Goal: Transaction & Acquisition: Book appointment/travel/reservation

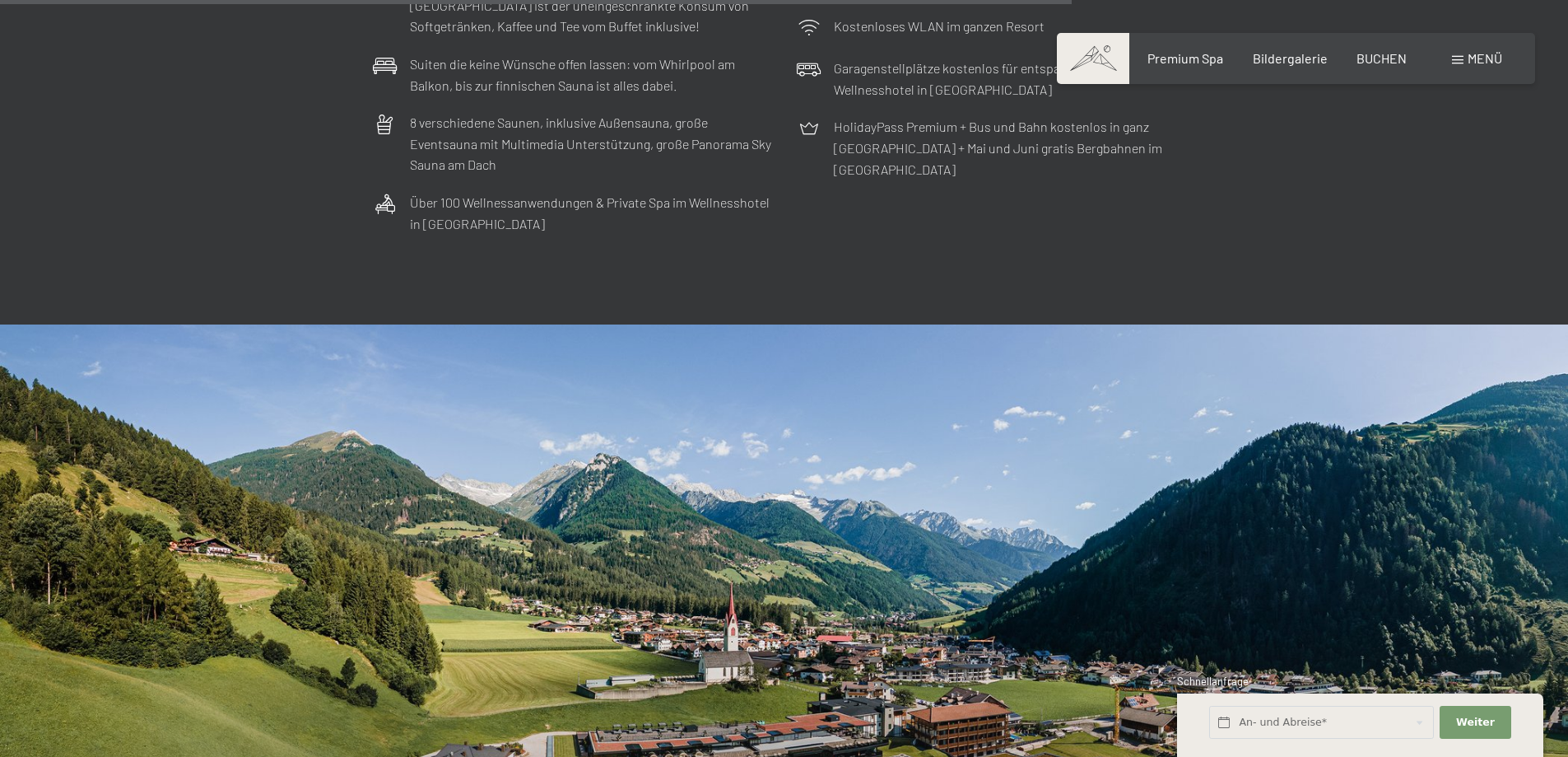
scroll to position [5681, 0]
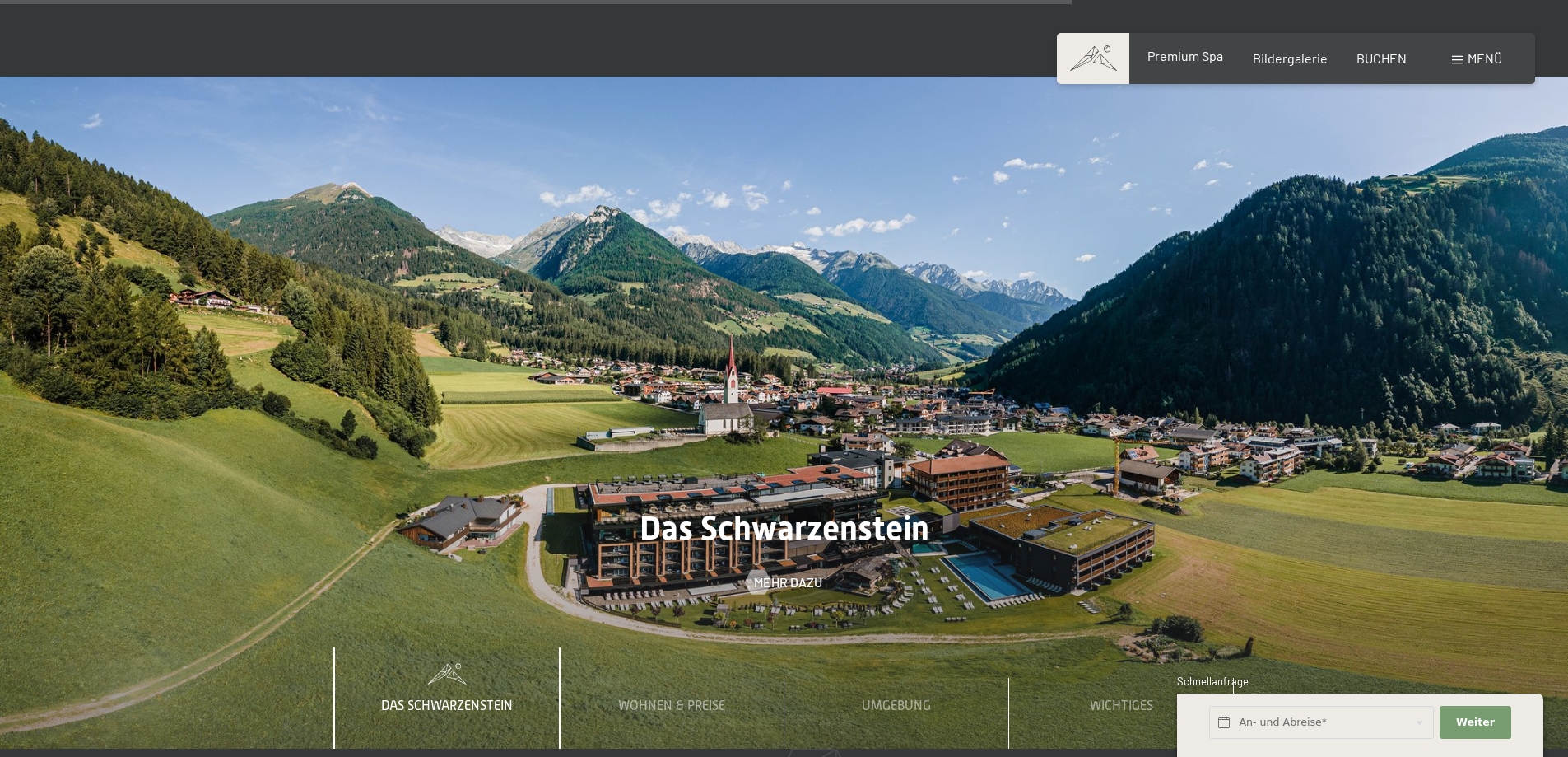
click at [1181, 59] on span "Premium Spa" at bounding box center [1186, 55] width 76 height 16
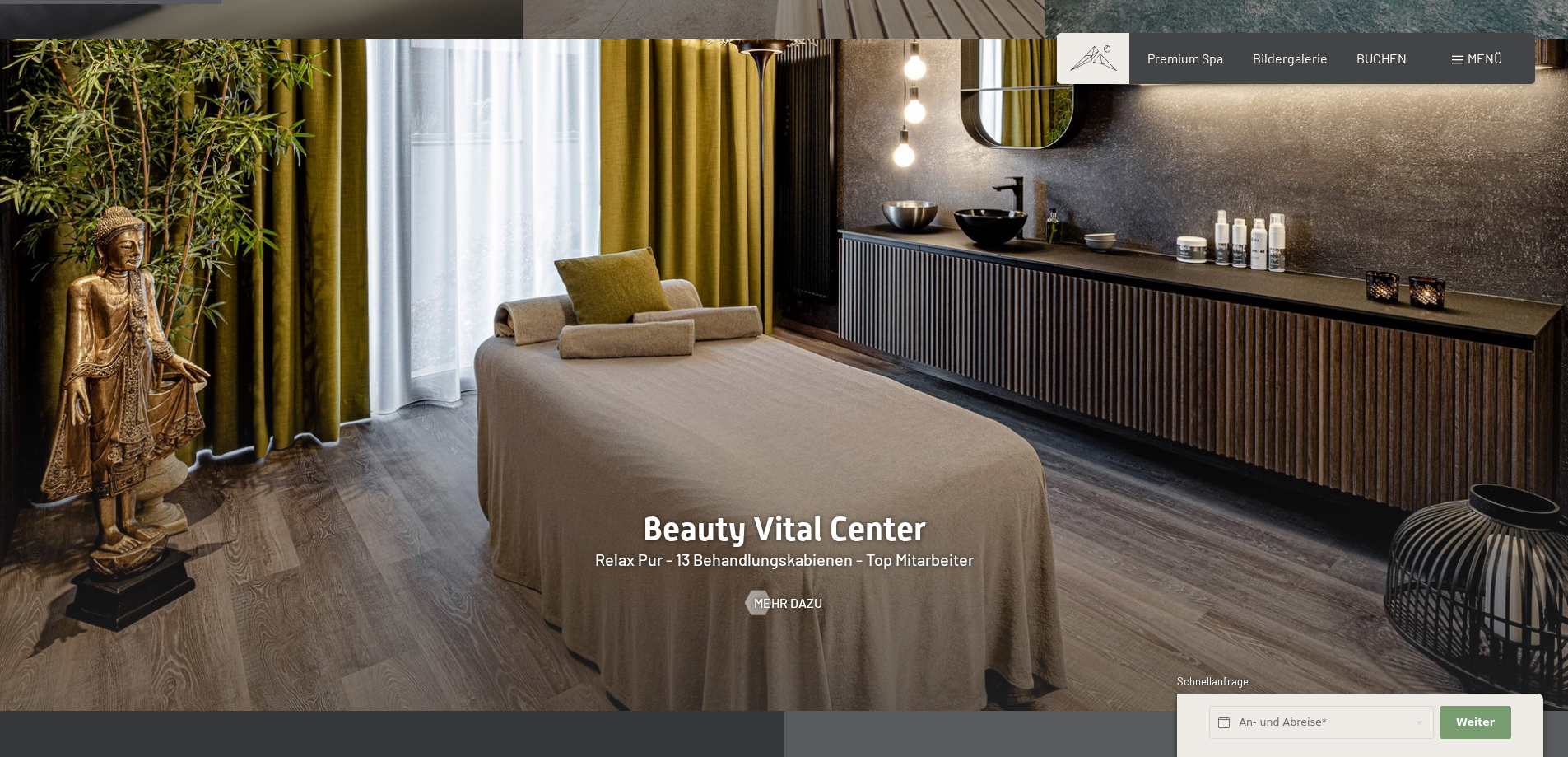
scroll to position [2140, 0]
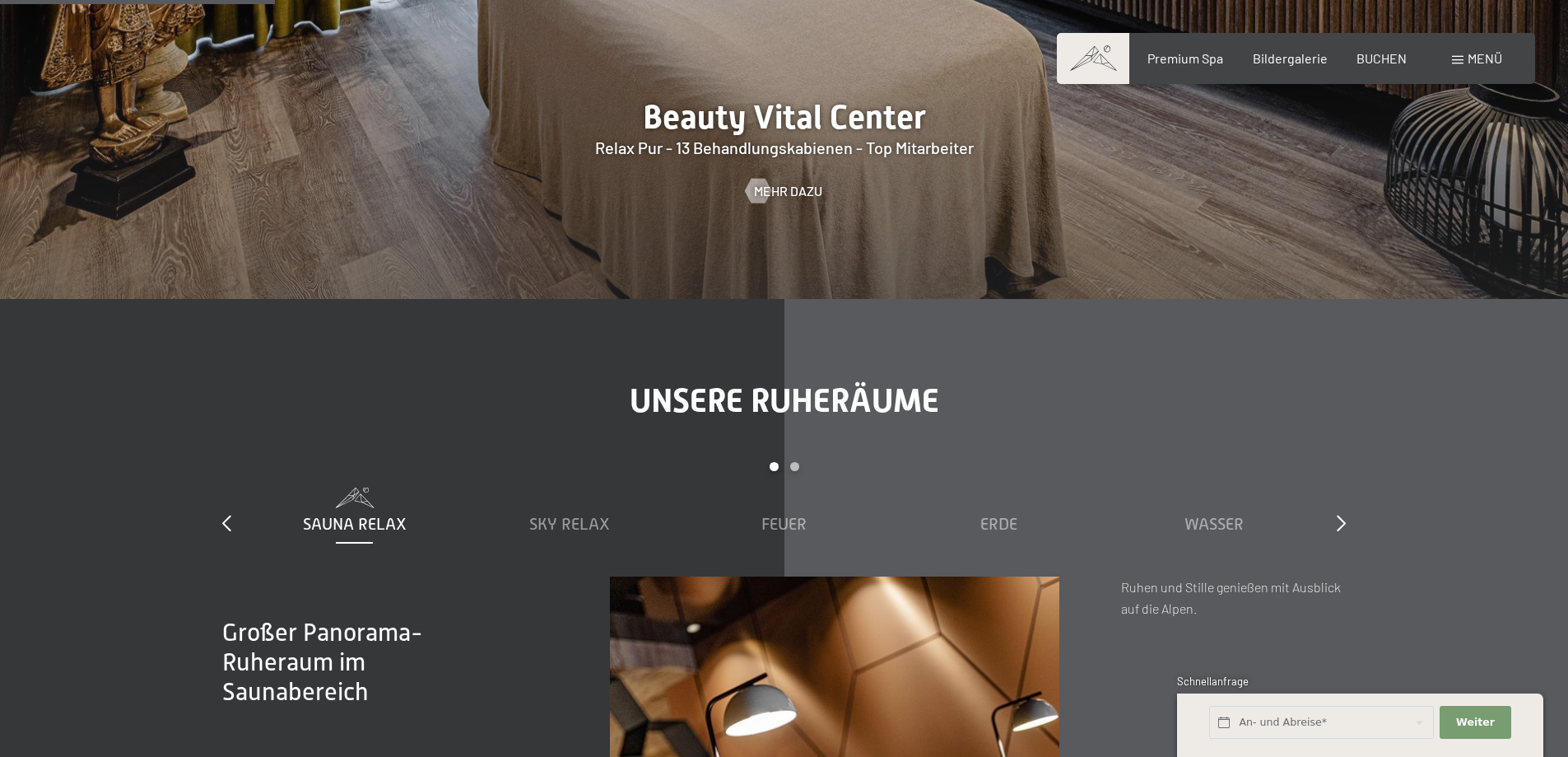
click at [1464, 59] on div "Menü" at bounding box center [1477, 58] width 50 height 18
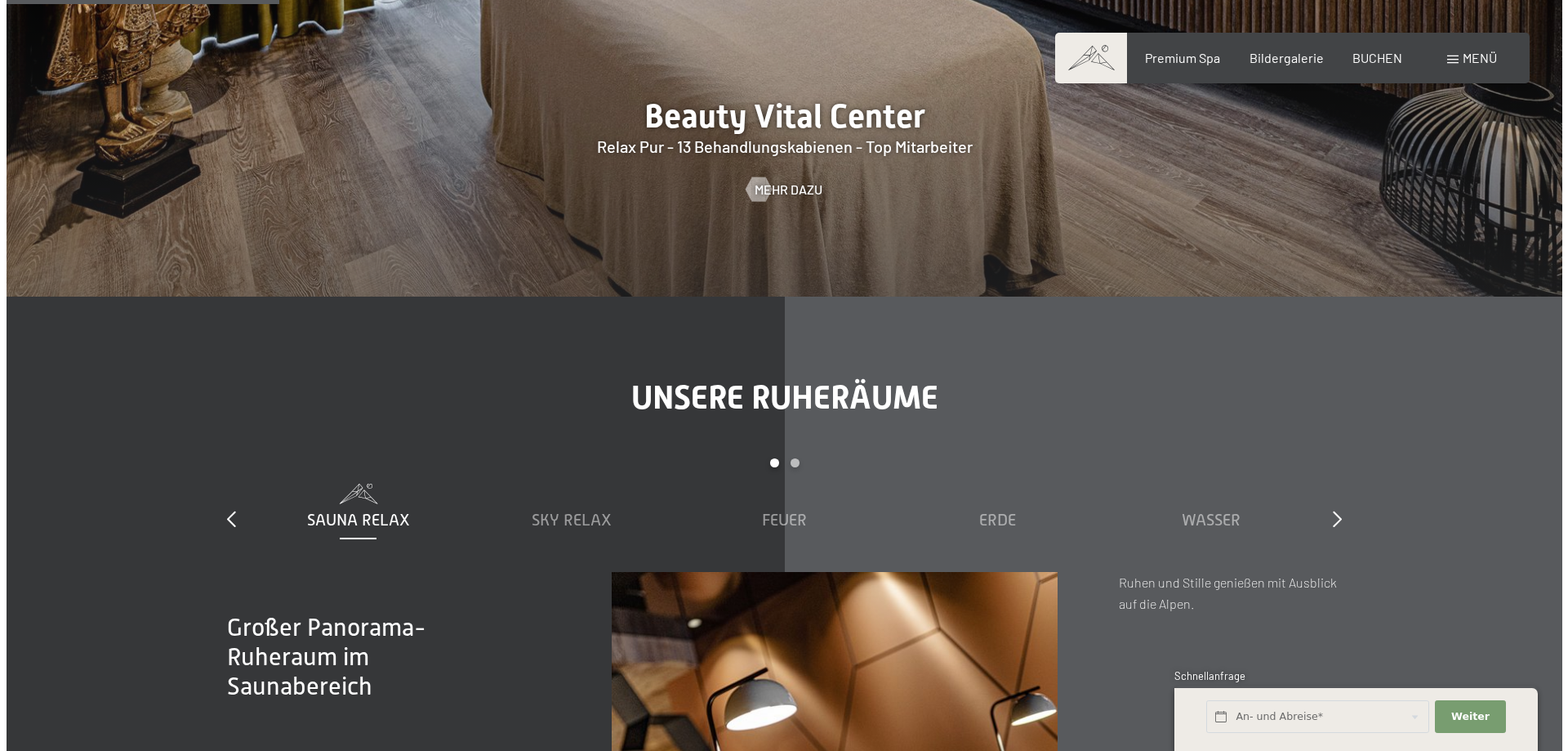
scroll to position [2128, 0]
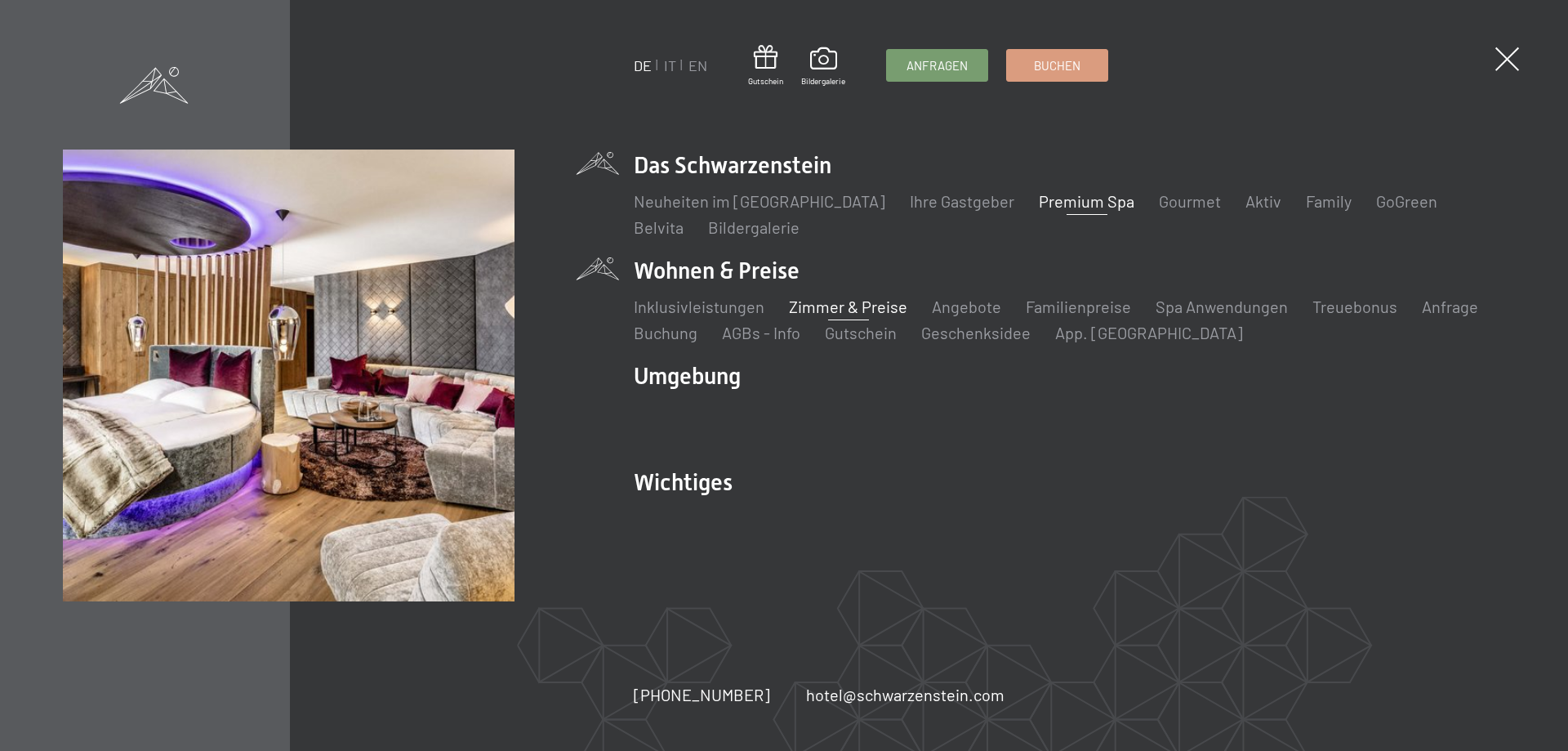
click at [851, 308] on link "Zimmer & Preise" at bounding box center [847, 306] width 118 height 20
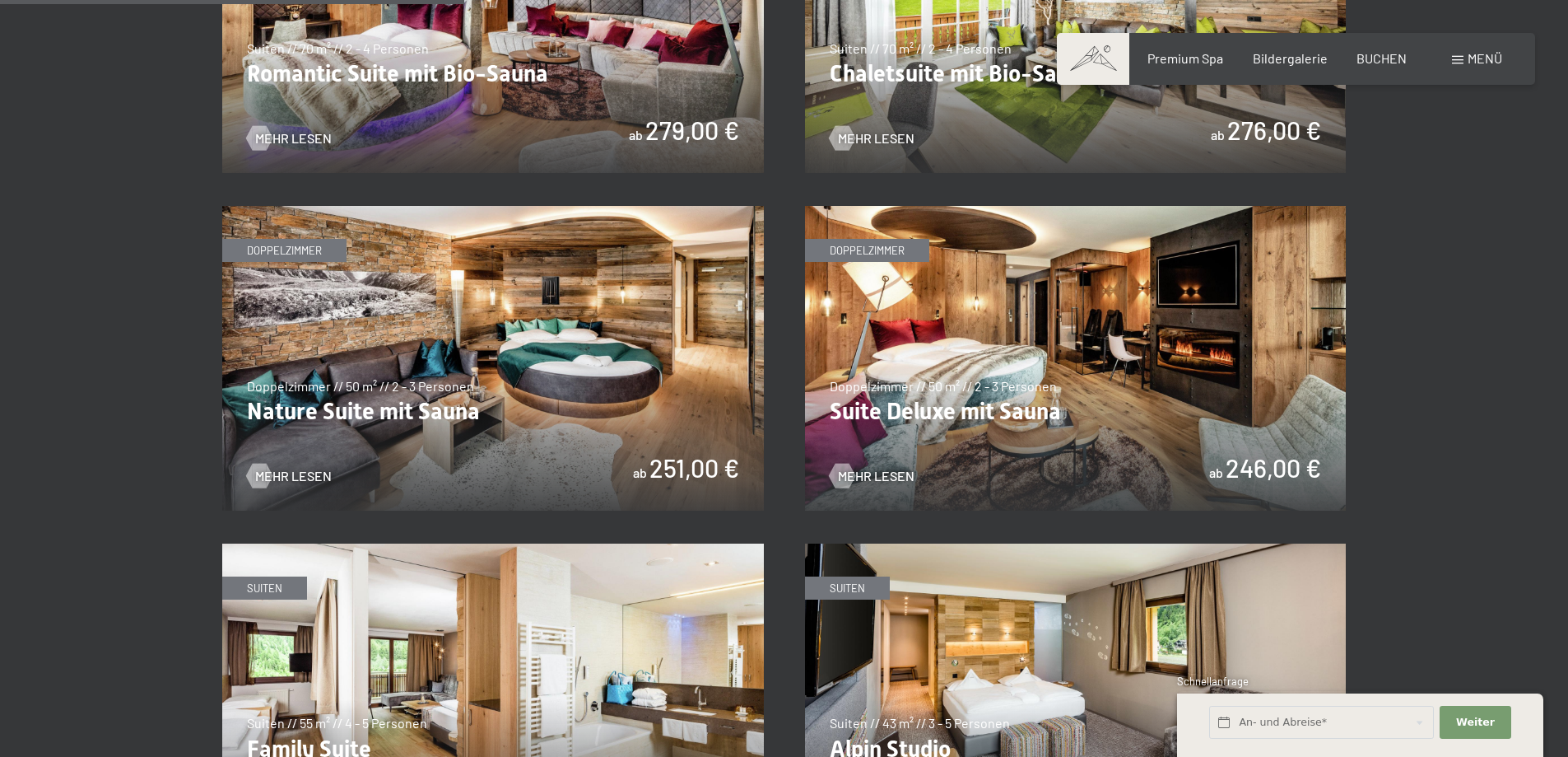
scroll to position [1729, 0]
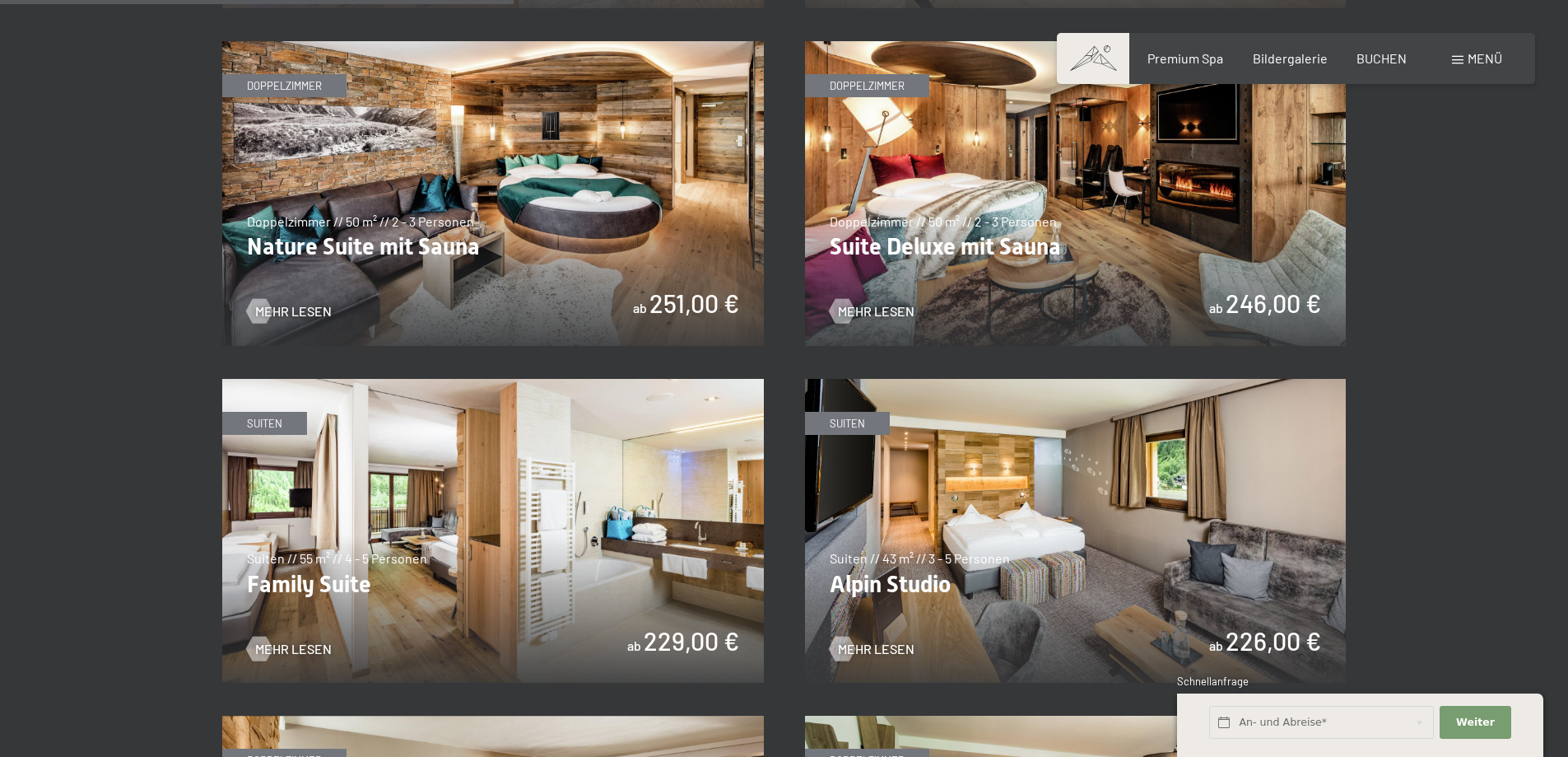
click at [570, 304] on img at bounding box center [493, 194] width 542 height 305
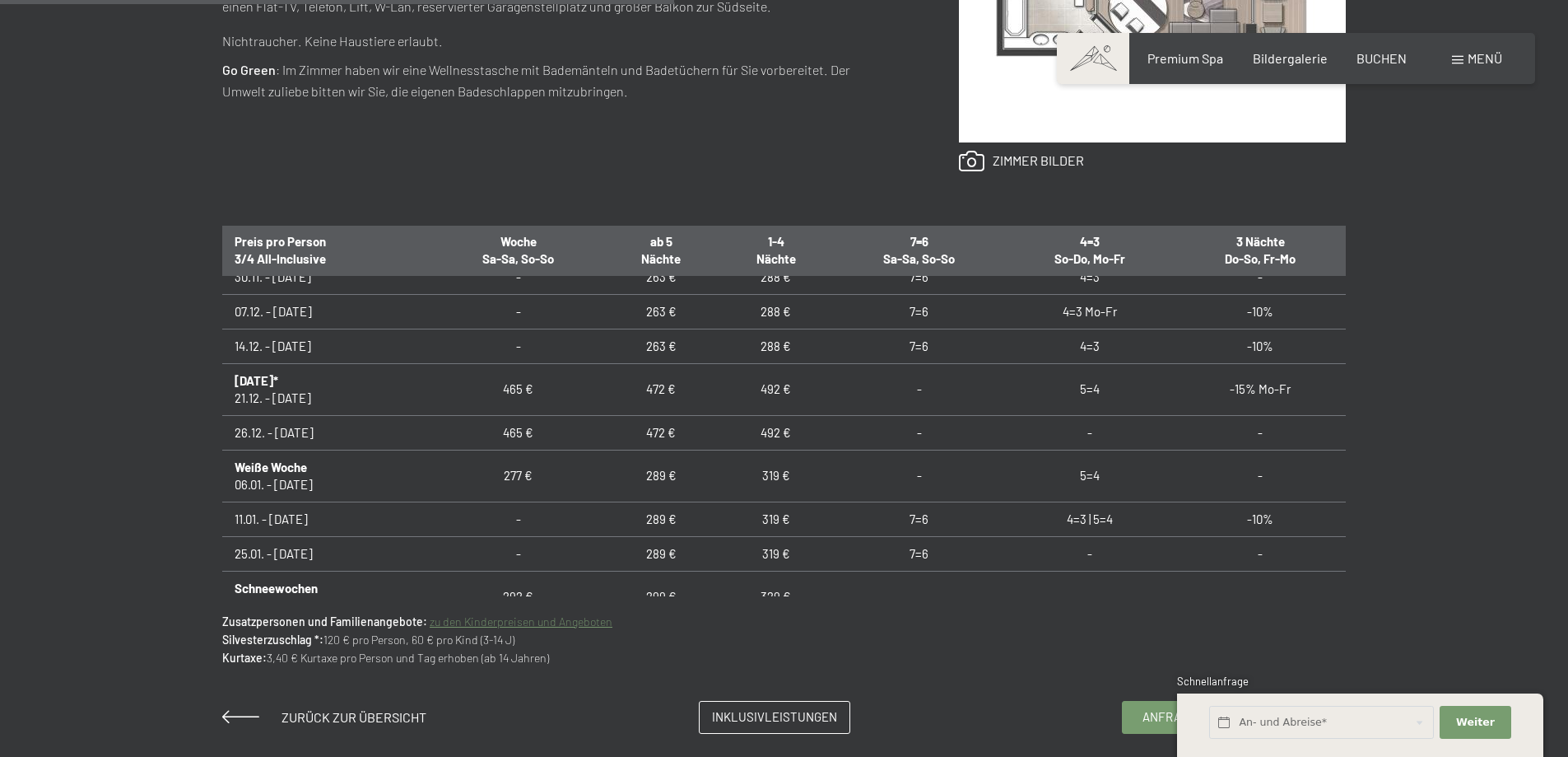
scroll to position [601, 0]
